Goal: Information Seeking & Learning: Find specific fact

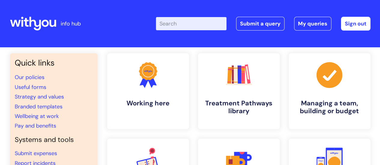
click at [190, 24] on input "Enter your search term here..." at bounding box center [191, 23] width 71 height 13
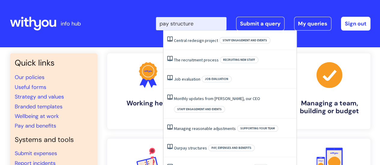
type input "pay structure"
click button "Search" at bounding box center [0, 0] width 0 height 0
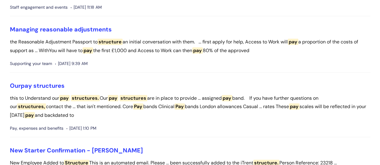
scroll to position [330, 0]
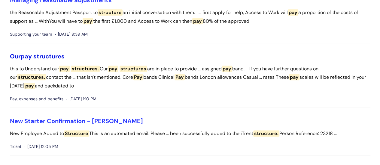
click at [51, 59] on span "structures" at bounding box center [48, 57] width 31 height 8
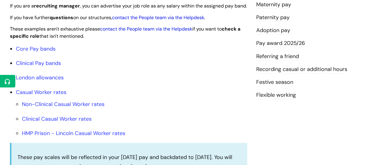
scroll to position [210, 0]
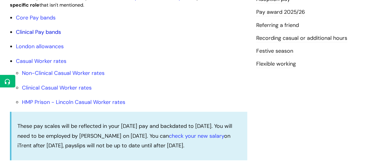
click at [35, 36] on link "Clinical Pay bands" at bounding box center [38, 32] width 45 height 7
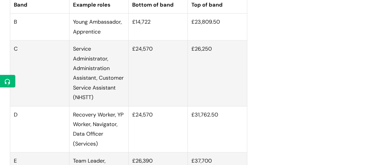
scroll to position [308, 0]
